Goal: Obtain resource: Download file/media

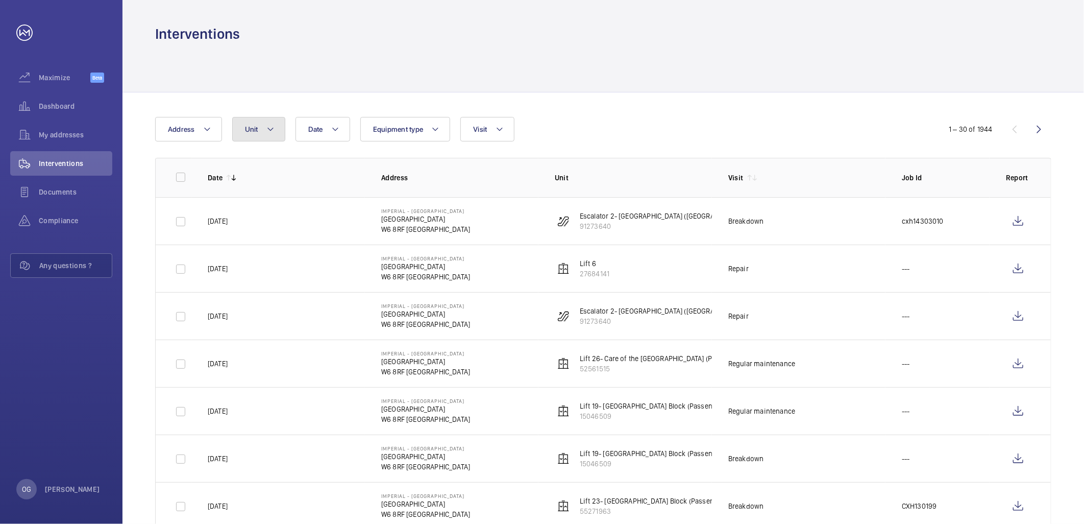
click at [253, 136] on button "Unit" at bounding box center [258, 129] width 53 height 25
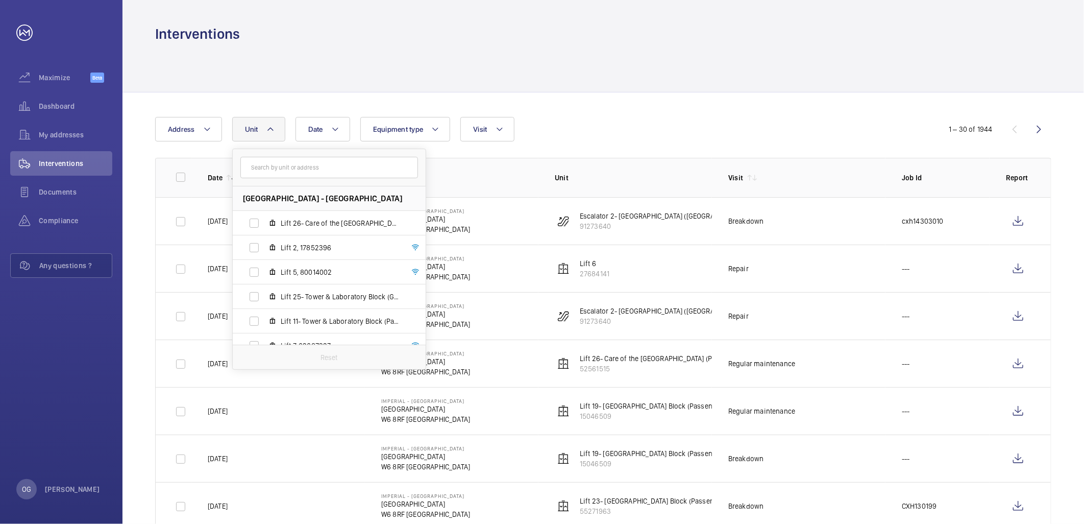
click at [271, 169] on input "text" at bounding box center [329, 167] width 178 height 21
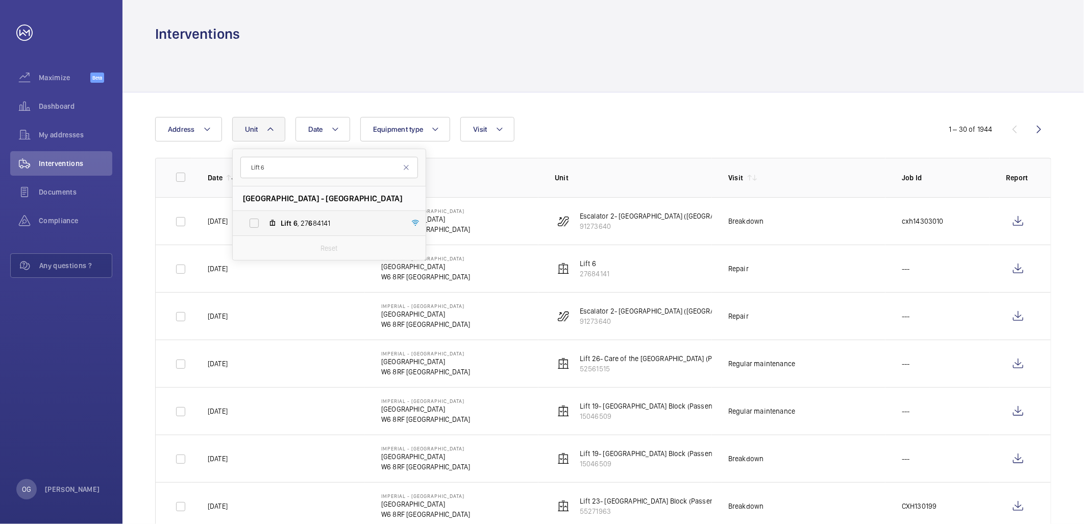
type input "Lift 6"
click at [276, 225] on mat-icon at bounding box center [273, 223] width 8 height 8
click at [264, 225] on input "Lift 6 , 27 6 84141" at bounding box center [254, 223] width 20 height 20
checkbox input "true"
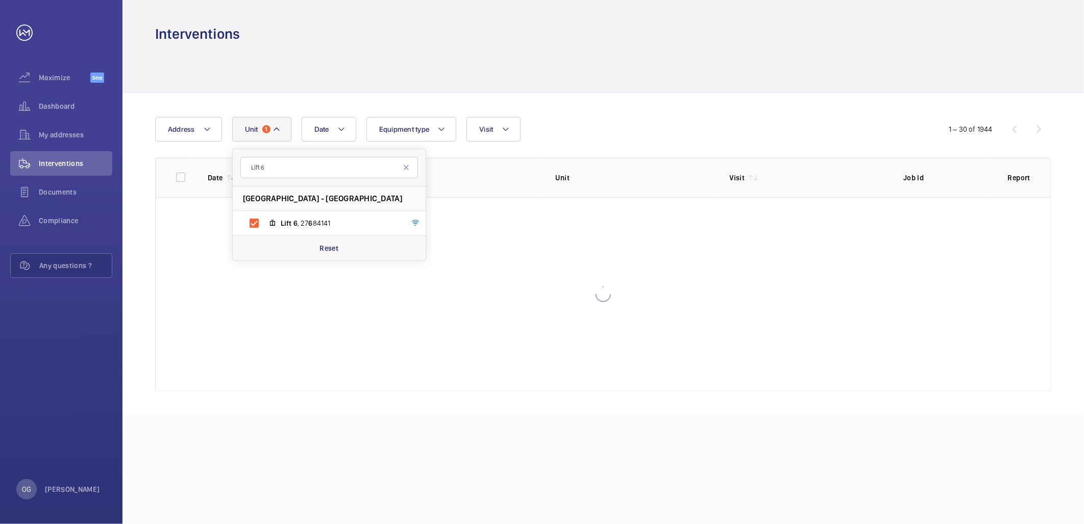
click at [847, 114] on div "Date Address Unit 1 Lift [GEOGRAPHIC_DATA] - [GEOGRAPHIC_DATA] 6 , 27 6 84141 R…" at bounding box center [604, 253] width 962 height 323
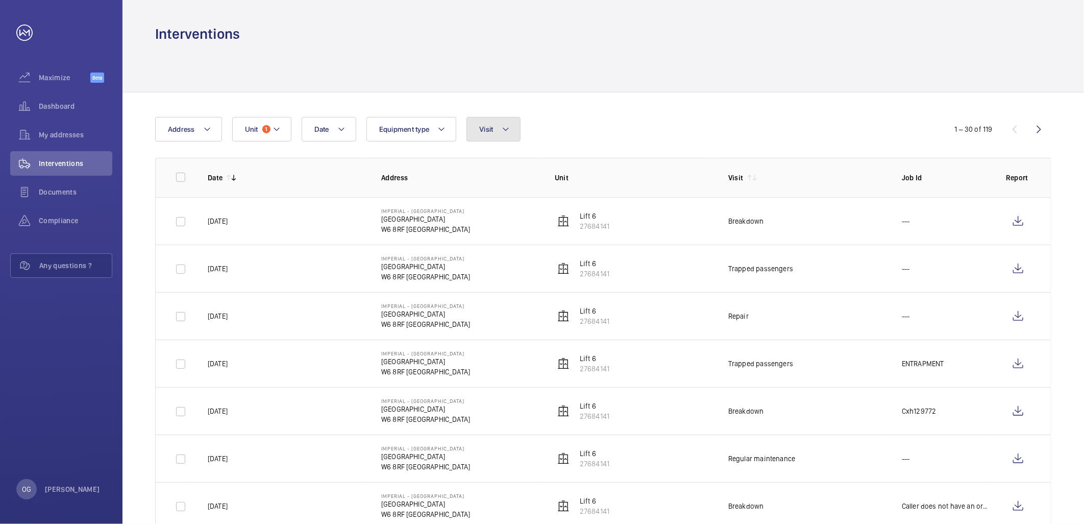
drag, startPoint x: 483, startPoint y: 129, endPoint x: 489, endPoint y: 145, distance: 17.3
click at [484, 129] on span "Visit" at bounding box center [486, 129] width 14 height 8
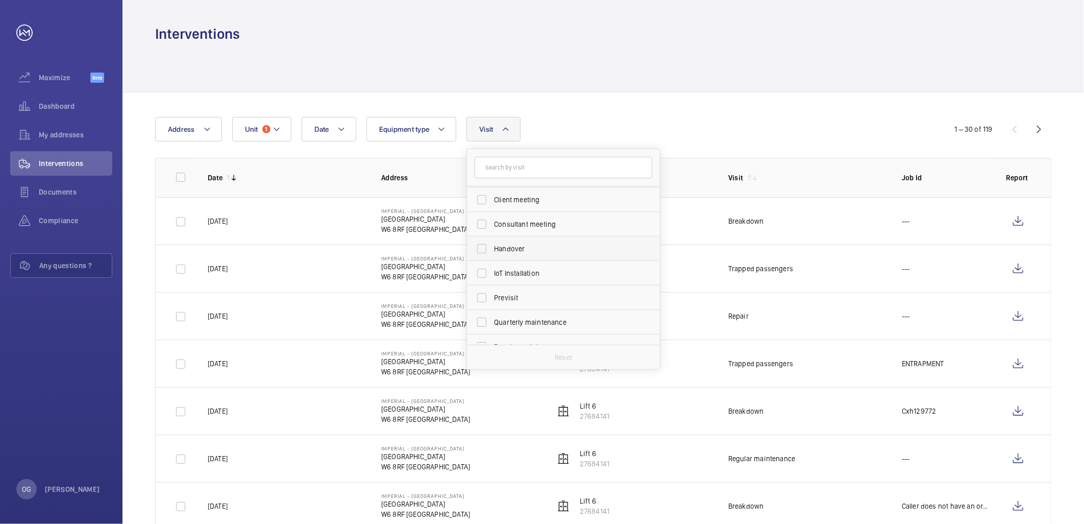
scroll to position [113, 0]
click at [524, 281] on span "Regular maintenance" at bounding box center [564, 281] width 140 height 10
drag, startPoint x: 524, startPoint y: 281, endPoint x: 496, endPoint y: 286, distance: 28.6
click at [524, 281] on span "Regular maintenance" at bounding box center [564, 281] width 140 height 10
click at [492, 281] on input "Regular maintenance" at bounding box center [482, 281] width 20 height 20
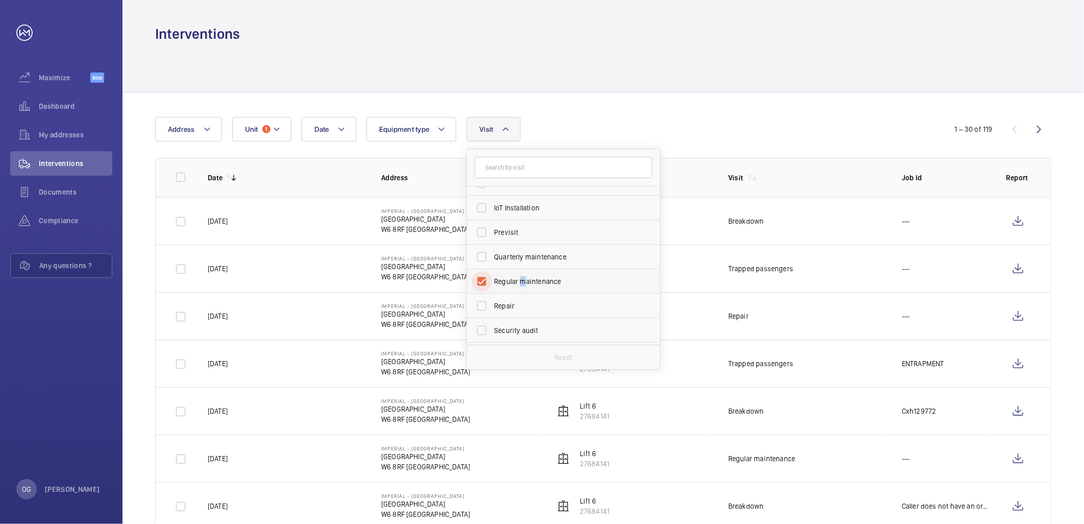
checkbox input "true"
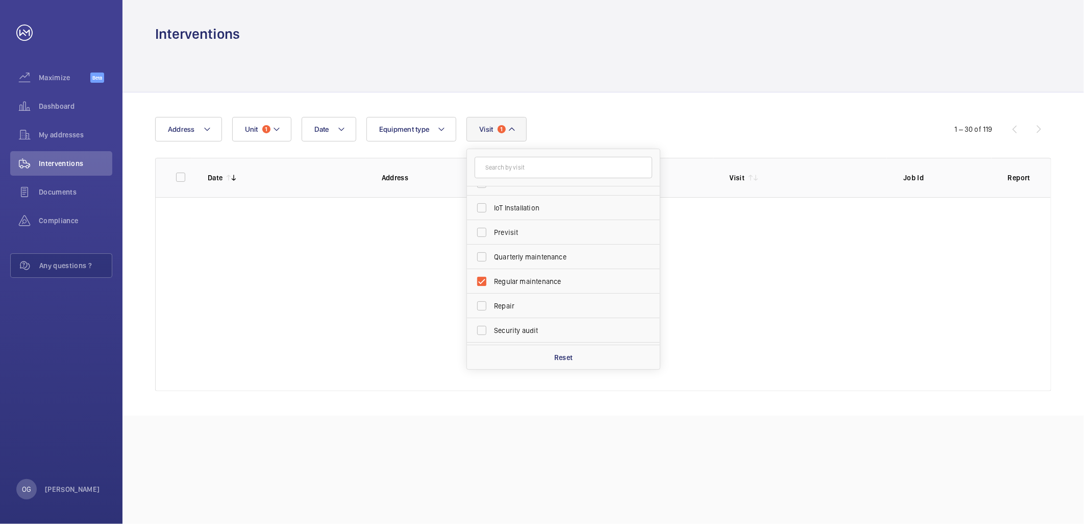
click at [616, 124] on div "Date Address Unit 1 Equipment type Visit 1 Annual maintenance Breakdown Client …" at bounding box center [542, 129] width 774 height 25
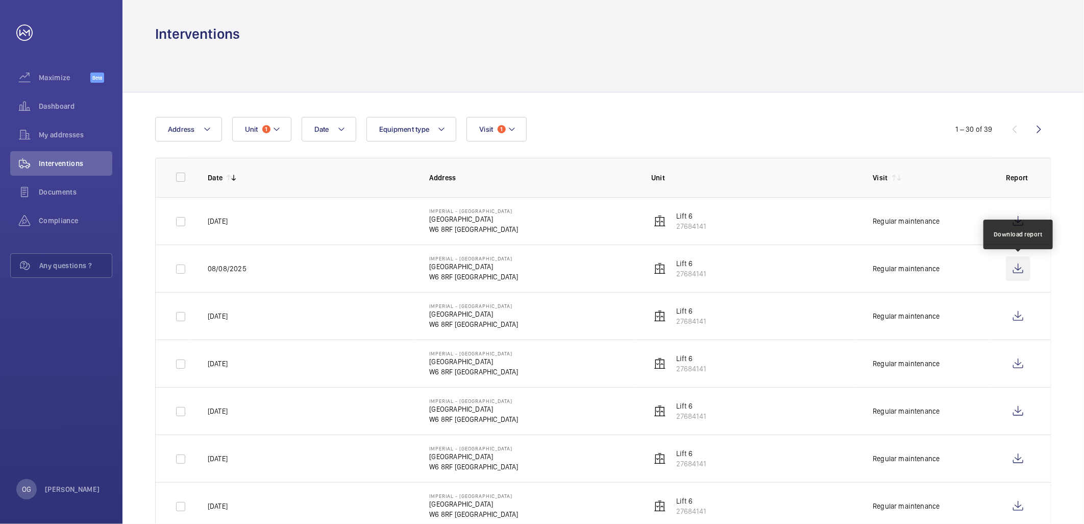
click at [1019, 265] on wm-front-icon-button at bounding box center [1018, 268] width 25 height 25
click at [1022, 222] on wm-front-icon-button at bounding box center [1018, 221] width 25 height 25
click at [503, 123] on button "Visit 1" at bounding box center [497, 129] width 60 height 25
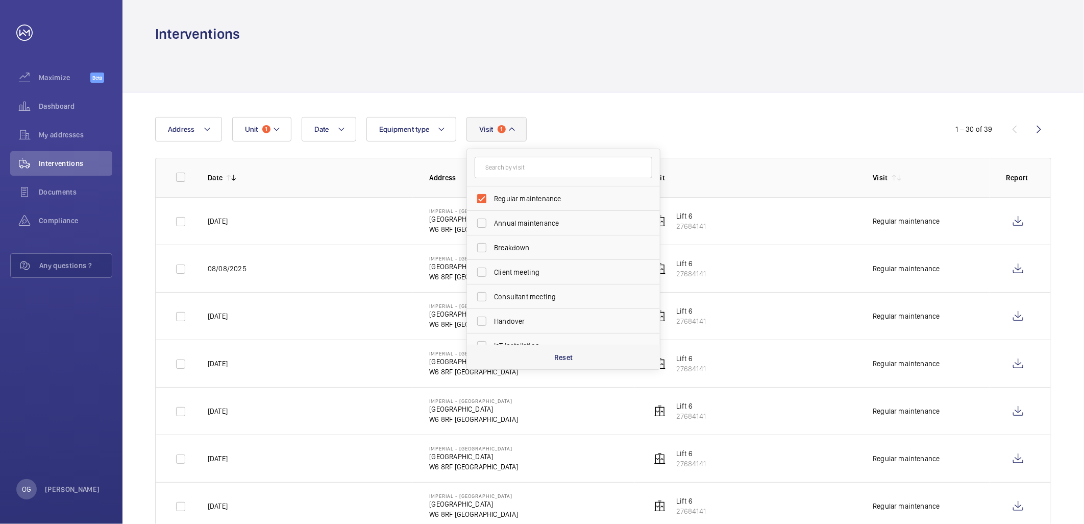
click at [564, 356] on p "Reset" at bounding box center [563, 357] width 19 height 10
checkbox input "false"
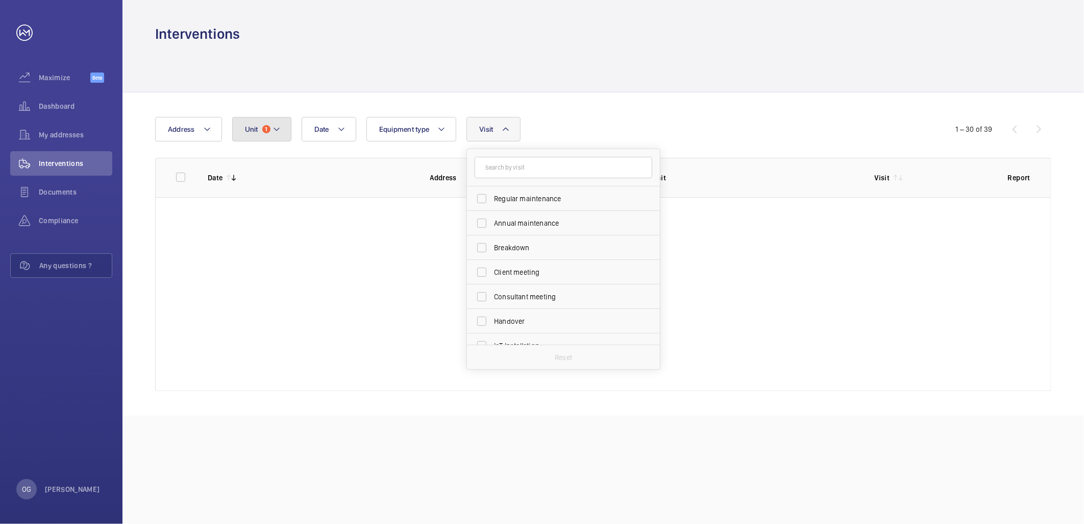
click at [251, 122] on button "Unit 1" at bounding box center [261, 129] width 59 height 25
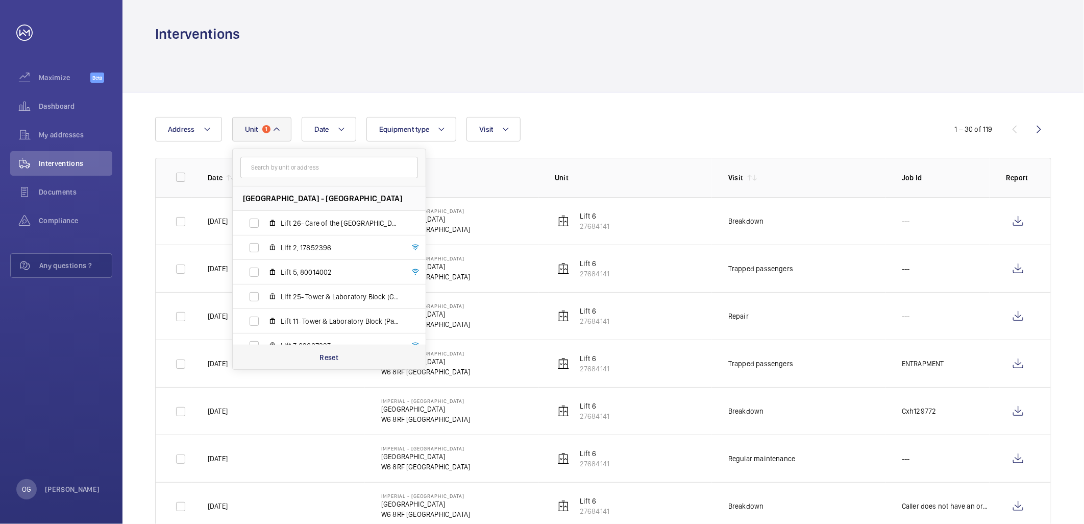
click at [333, 364] on div "Reset" at bounding box center [329, 357] width 193 height 25
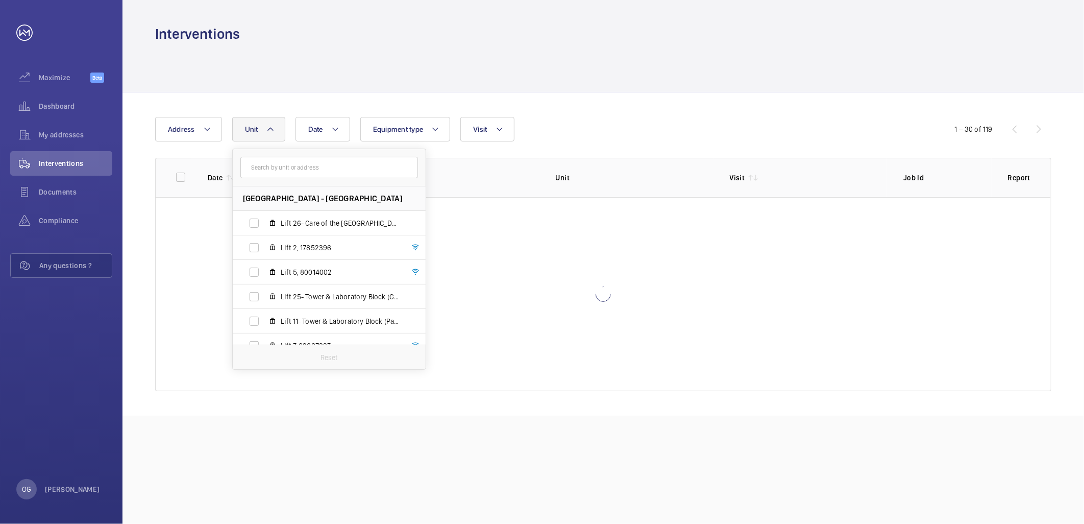
click at [573, 118] on div "Date Address Unit [GEOGRAPHIC_DATA] - [GEOGRAPHIC_DATA] Lift 26- Care of the [G…" at bounding box center [542, 129] width 774 height 25
